Goal: Check status: Check status

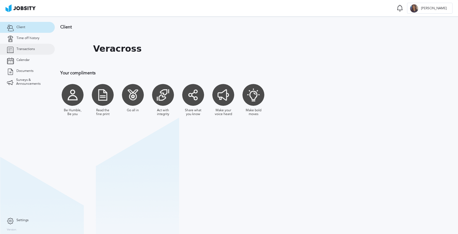
click at [26, 50] on span "Transactions" at bounding box center [25, 49] width 18 height 4
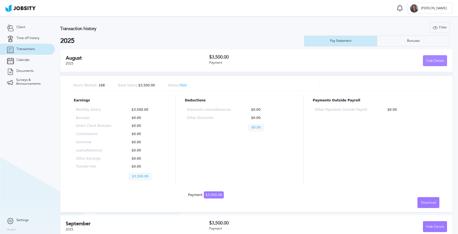
click at [433, 60] on div "Hide Details" at bounding box center [435, 61] width 24 height 11
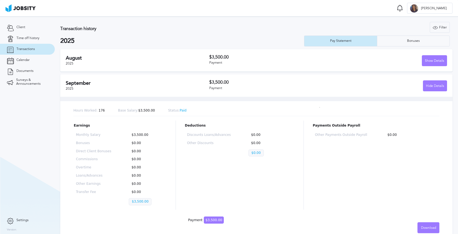
click at [256, 61] on div "Payment" at bounding box center [268, 63] width 119 height 4
click at [427, 61] on div "Show Details" at bounding box center [434, 61] width 25 height 11
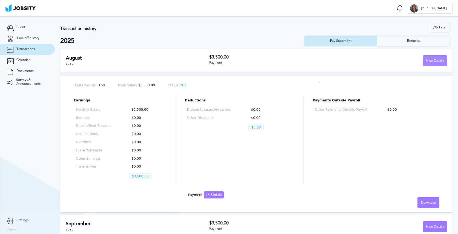
click at [427, 61] on div "Hide Details" at bounding box center [435, 61] width 24 height 11
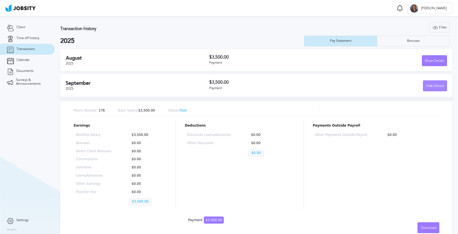
click at [433, 82] on div "Hide Details" at bounding box center [435, 86] width 24 height 11
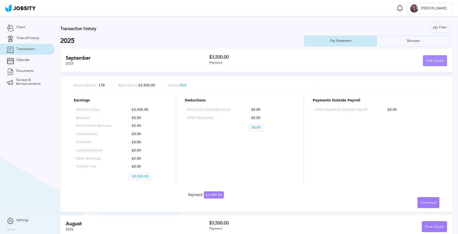
click at [435, 61] on div "Hide Details" at bounding box center [435, 61] width 24 height 11
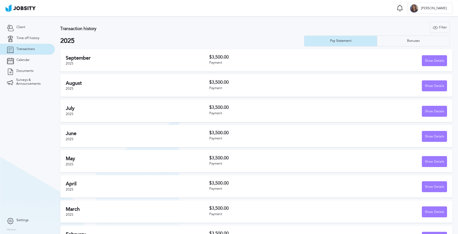
click at [256, 39] on h2 "2025" at bounding box center [182, 41] width 244 height 8
click at [28, 29] on link "Client" at bounding box center [27, 27] width 55 height 11
